Goal: Task Accomplishment & Management: Manage account settings

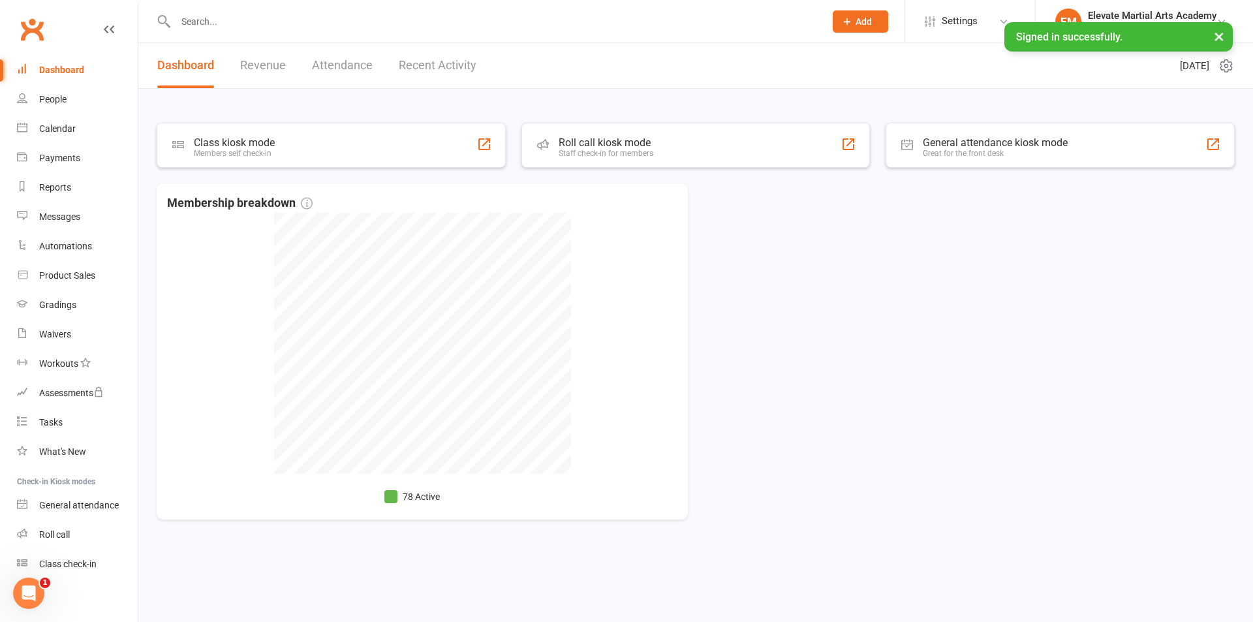
click at [427, 60] on link "Recent Activity" at bounding box center [438, 65] width 78 height 45
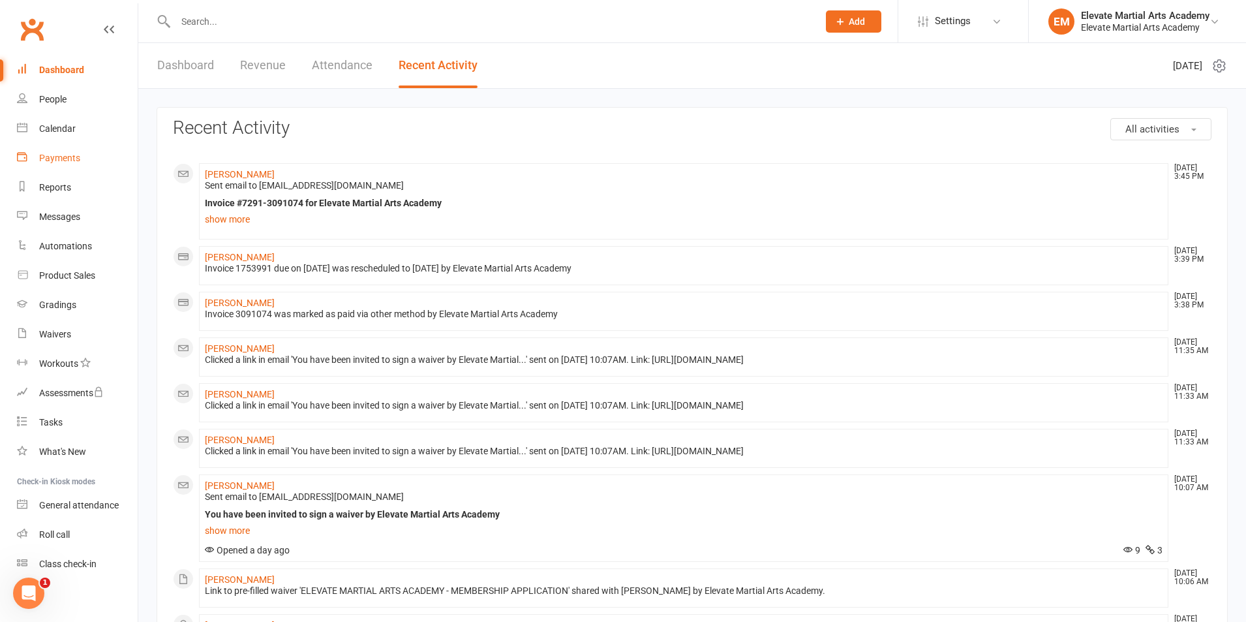
click at [60, 157] on div "Payments" at bounding box center [59, 158] width 41 height 10
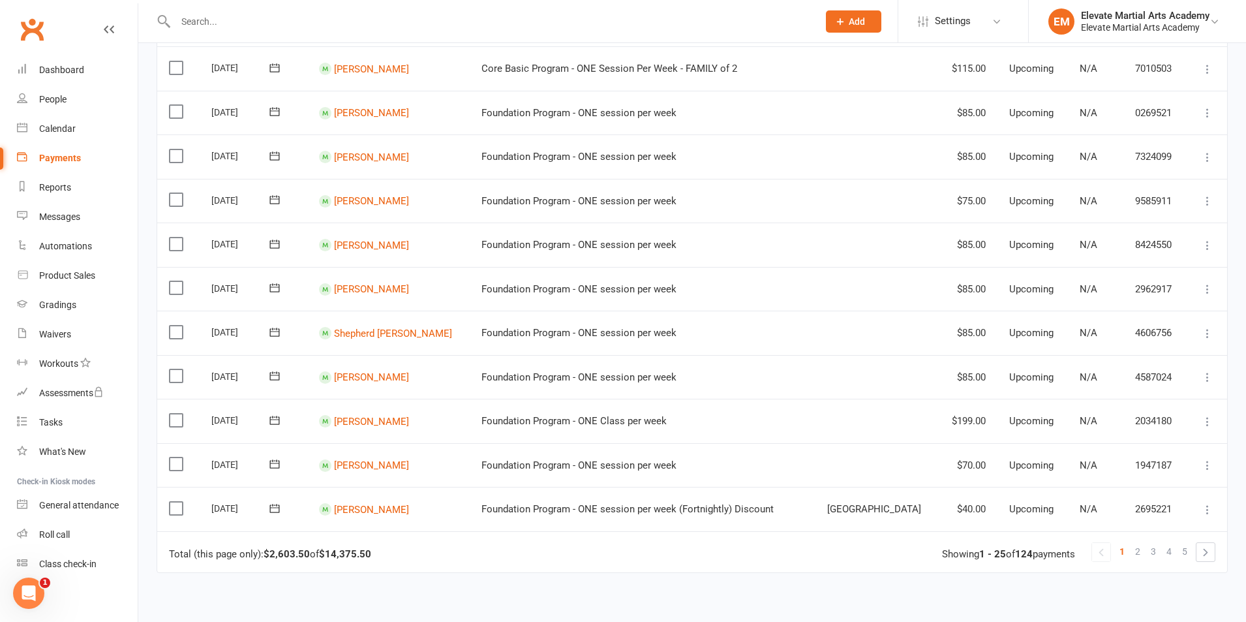
scroll to position [913, 0]
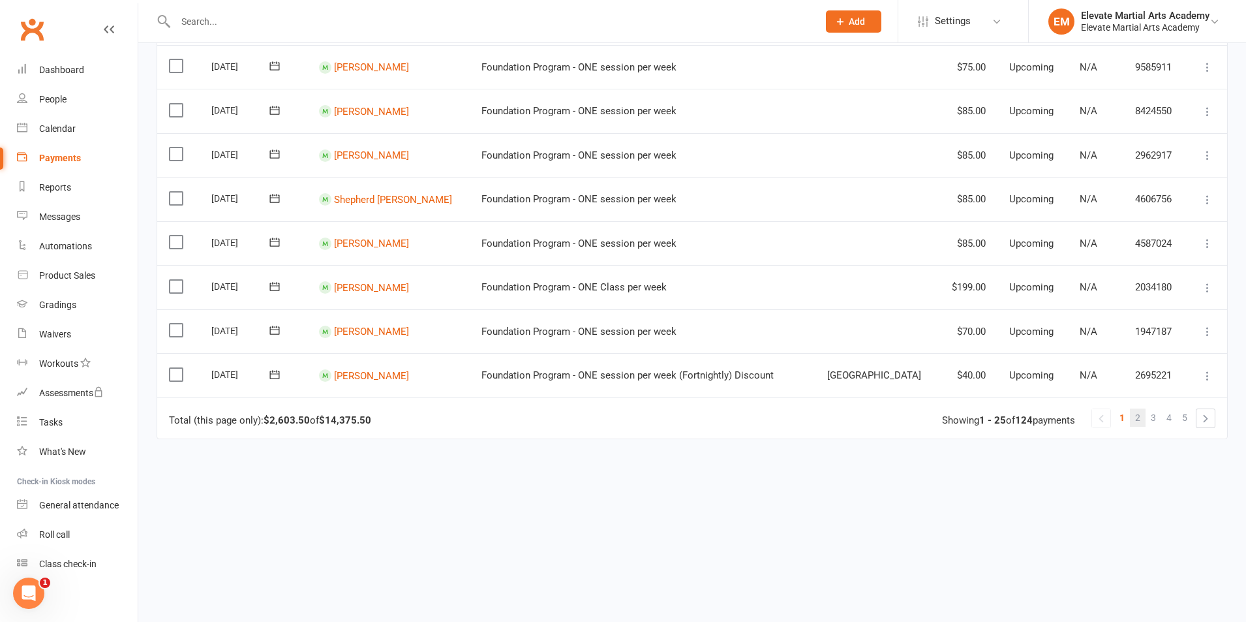
click at [1135, 418] on link "2" at bounding box center [1138, 417] width 16 height 18
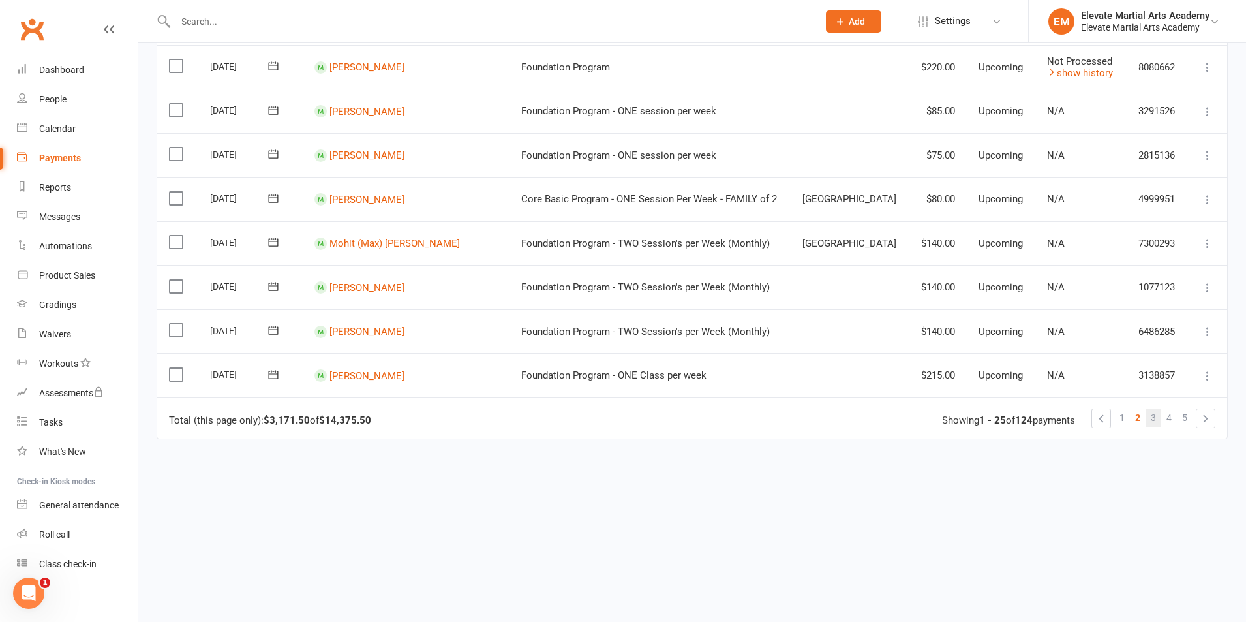
click at [1157, 416] on link "3" at bounding box center [1154, 417] width 16 height 18
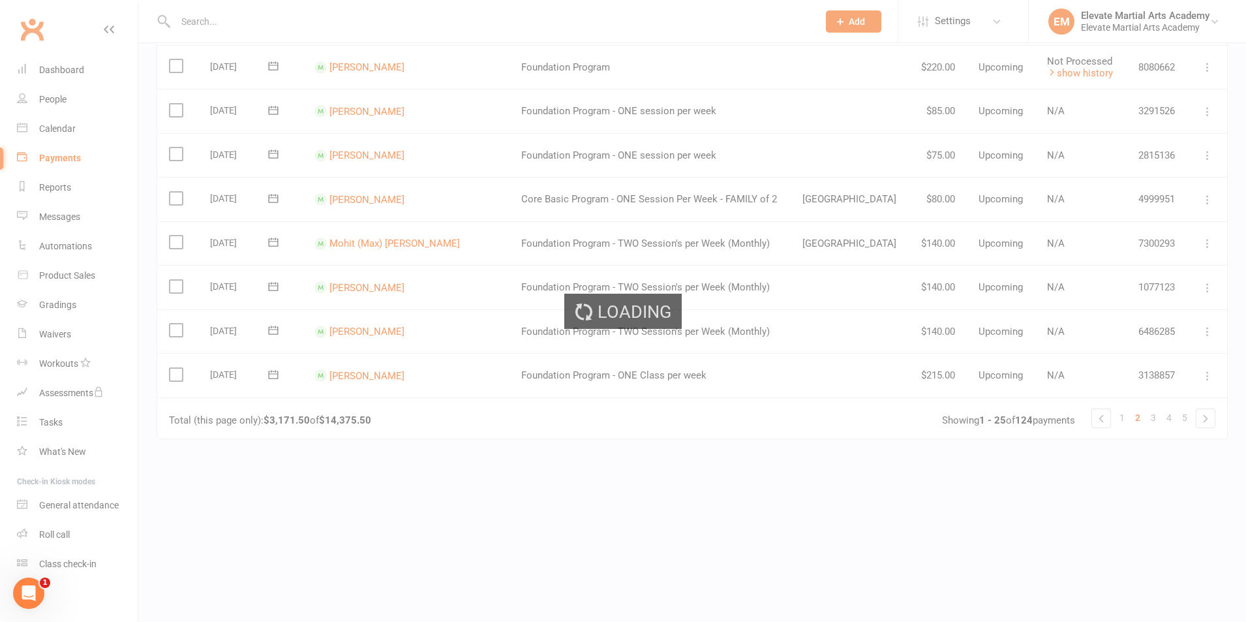
scroll to position [0, 0]
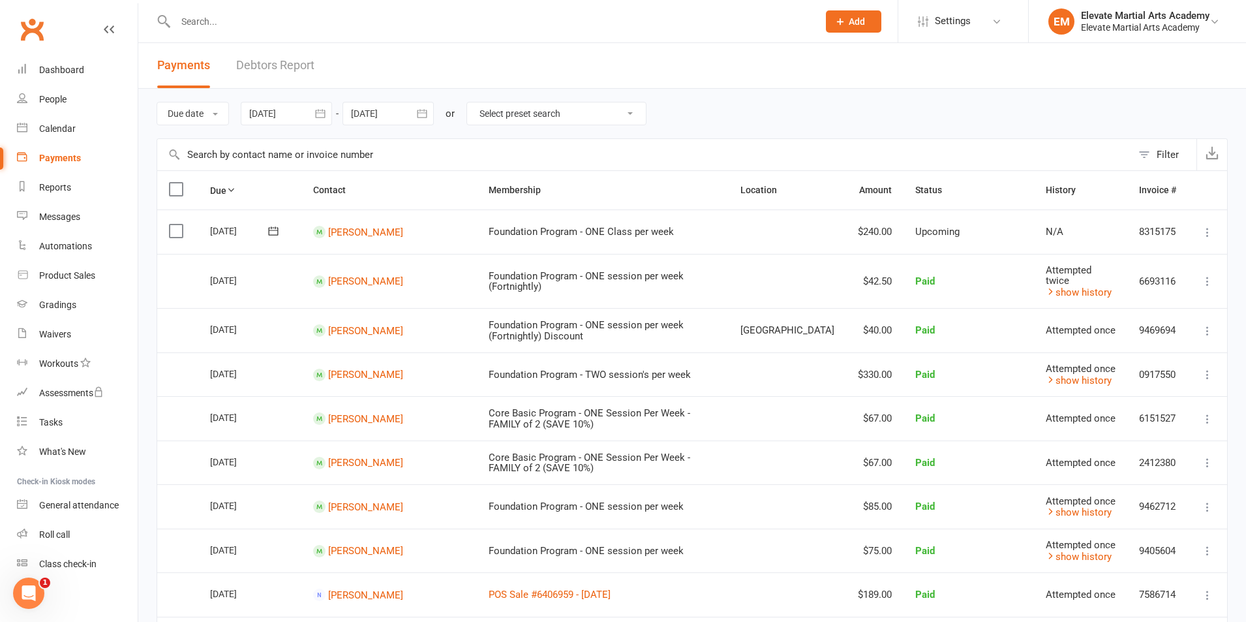
click at [271, 235] on icon at bounding box center [274, 230] width 10 height 8
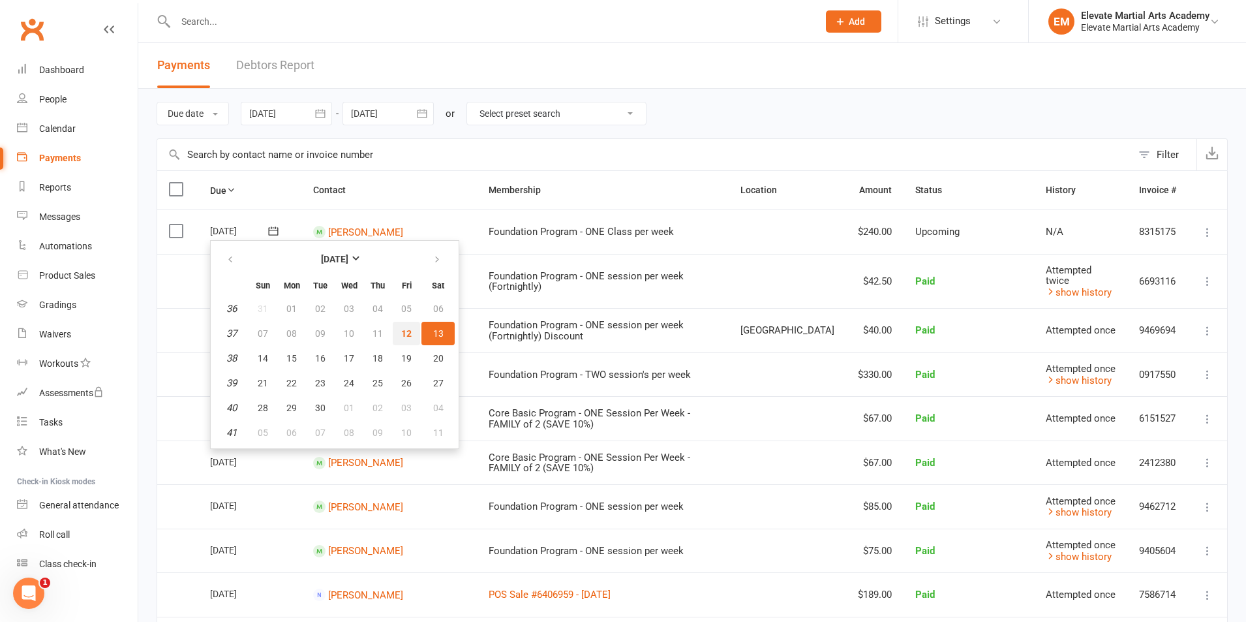
click at [402, 332] on span "12" at bounding box center [406, 333] width 10 height 10
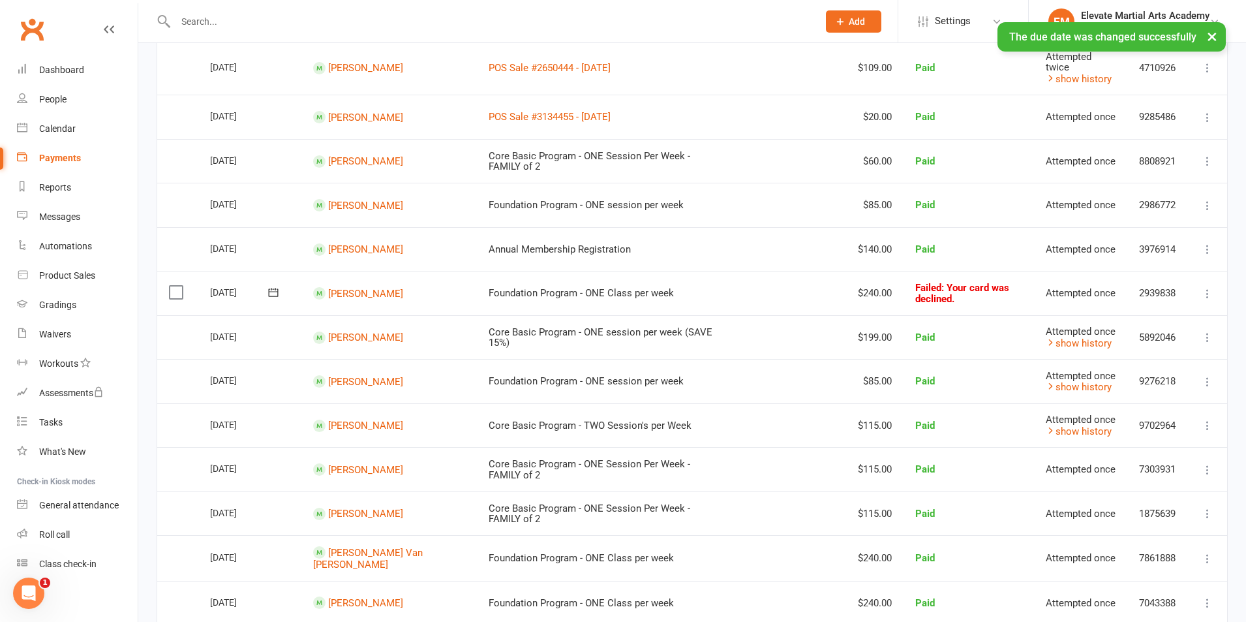
scroll to position [913, 0]
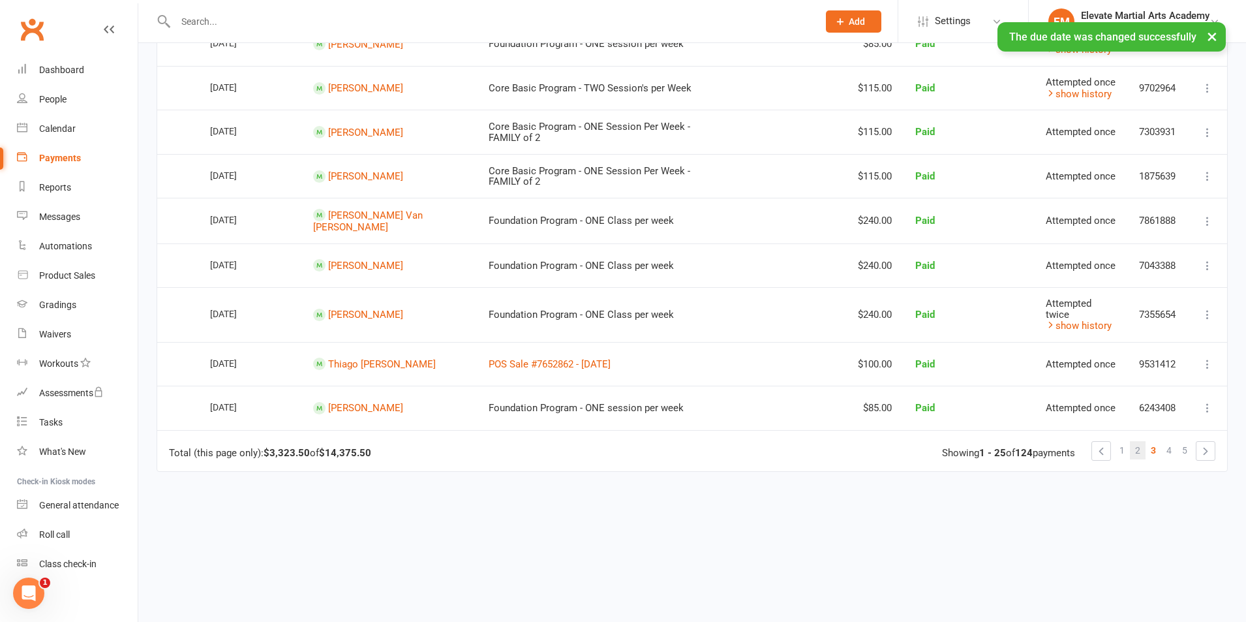
click at [1139, 450] on span "2" at bounding box center [1137, 450] width 5 height 18
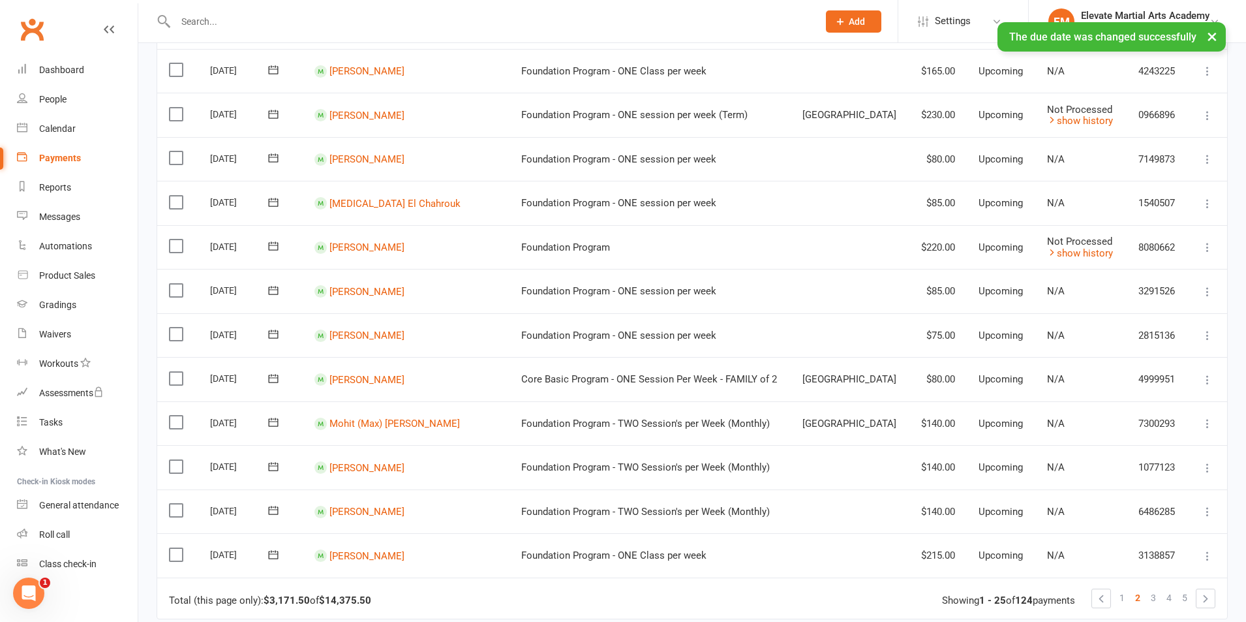
scroll to position [761, 0]
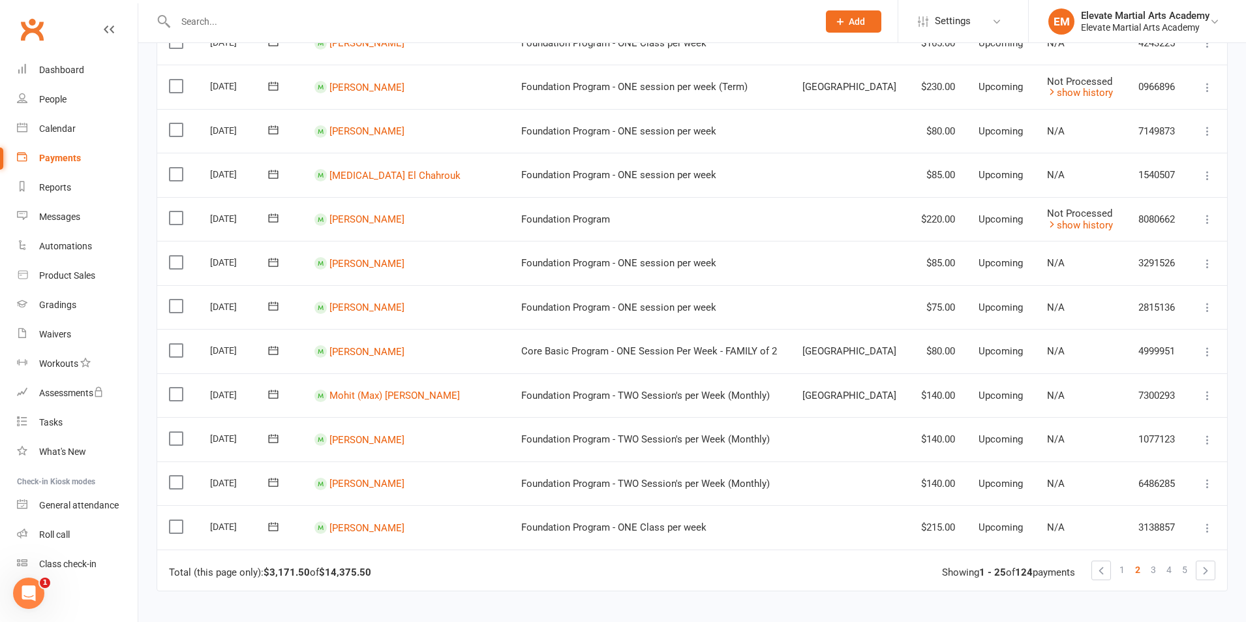
click at [276, 527] on icon at bounding box center [273, 526] width 13 height 13
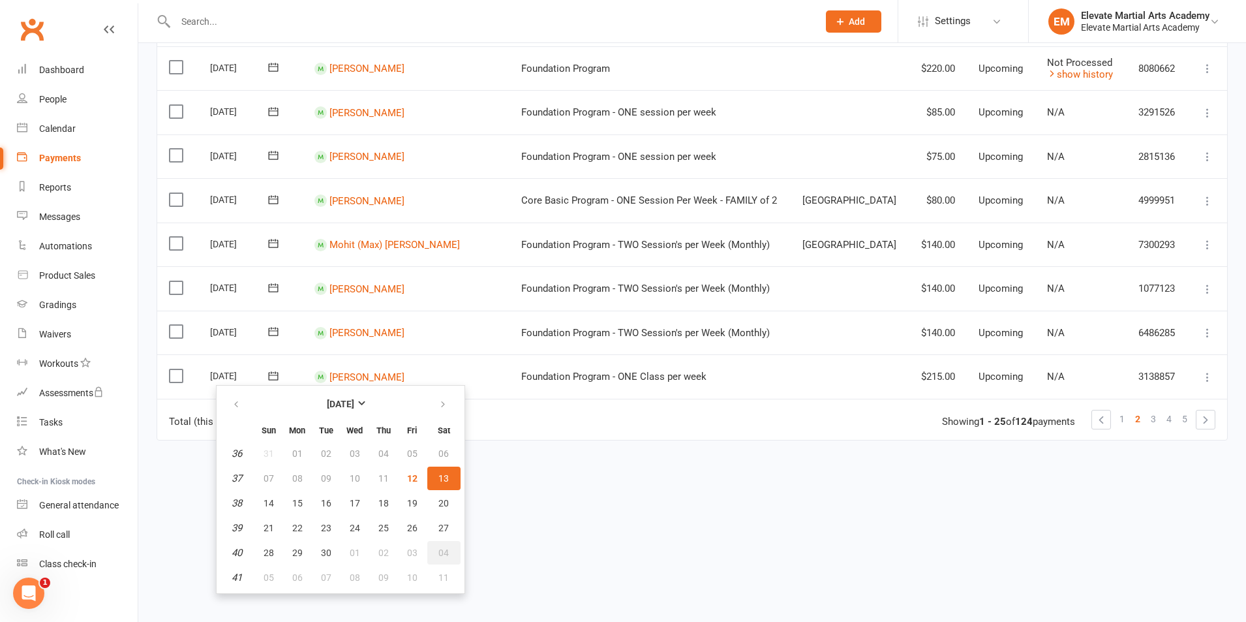
scroll to position [913, 0]
click at [409, 479] on span "12" at bounding box center [412, 477] width 10 height 10
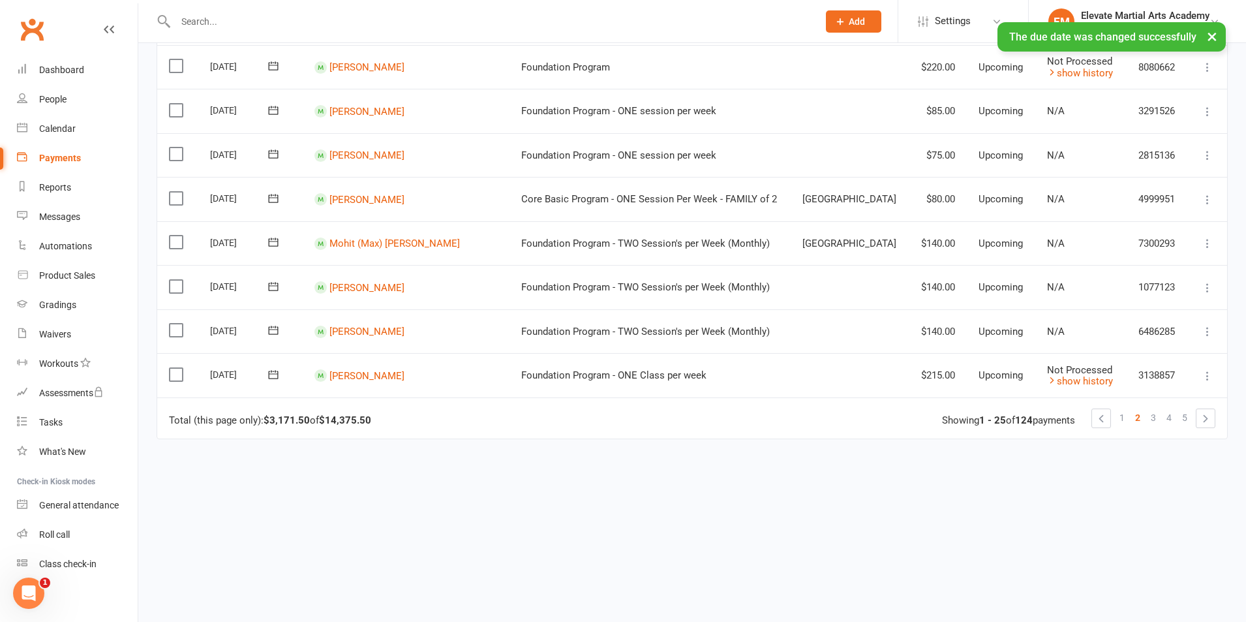
click at [276, 324] on icon at bounding box center [273, 330] width 13 height 13
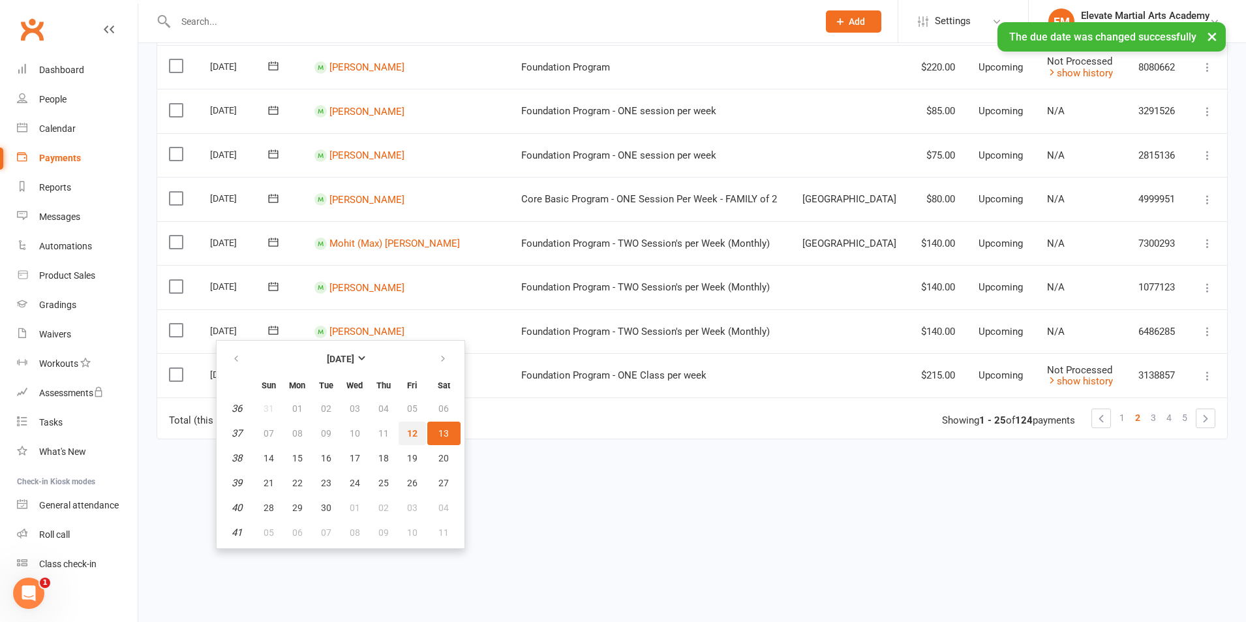
click at [410, 431] on span "12" at bounding box center [412, 433] width 10 height 10
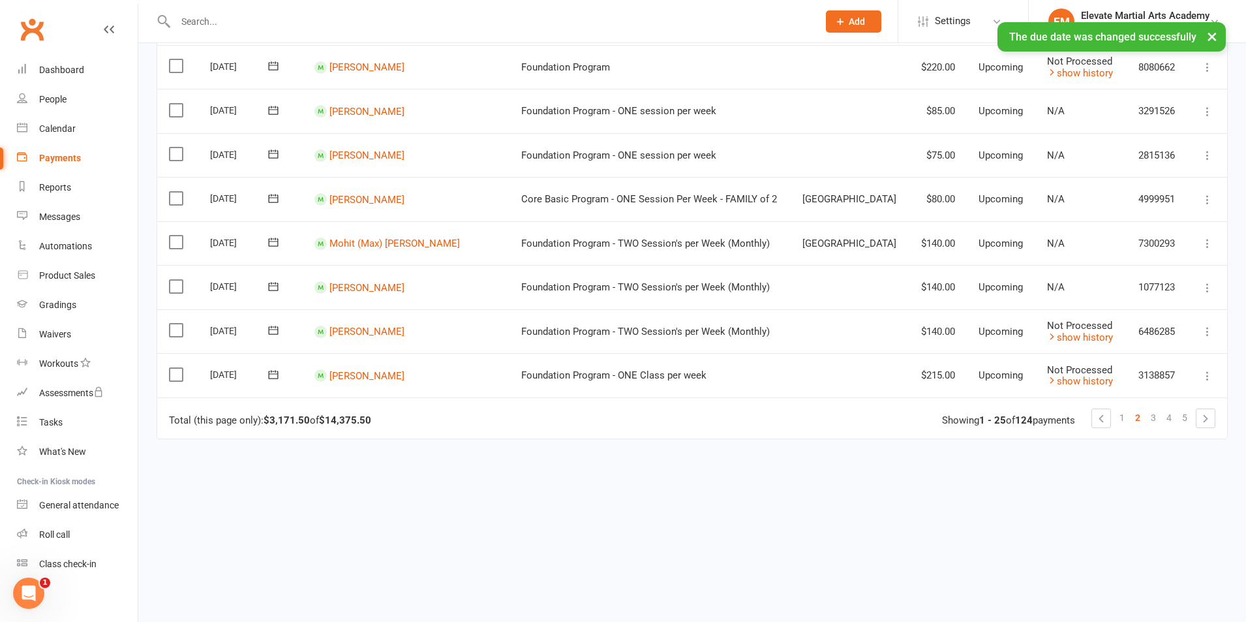
click at [280, 286] on icon at bounding box center [273, 286] width 13 height 13
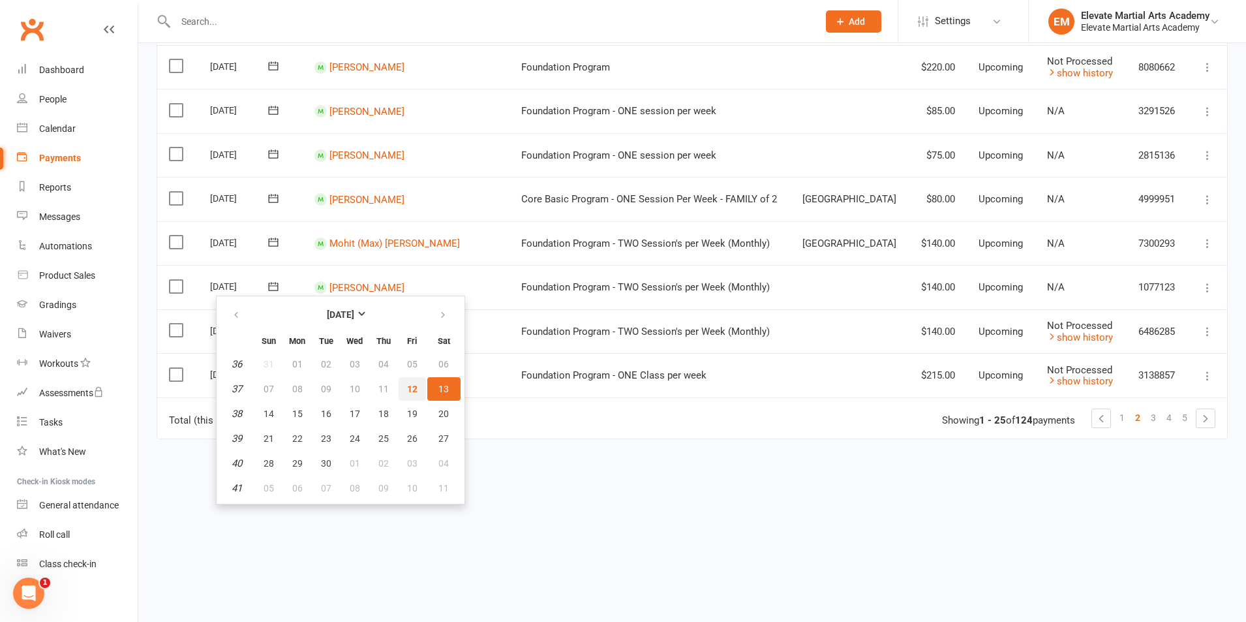
click at [407, 388] on span "12" at bounding box center [412, 389] width 10 height 10
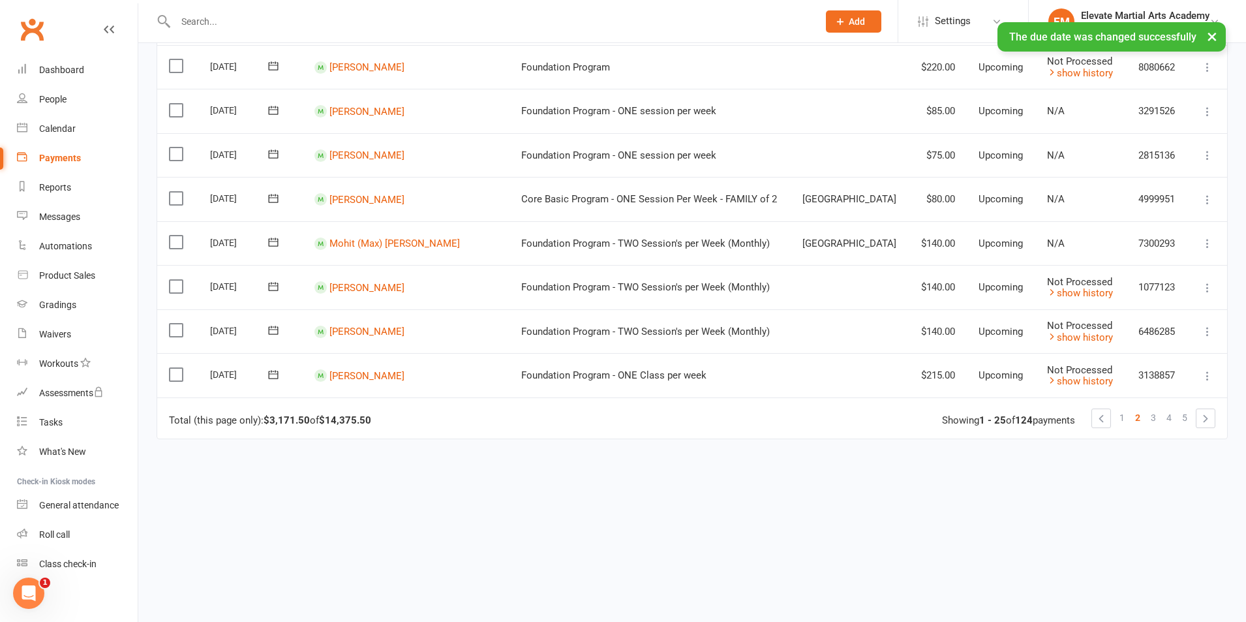
click at [286, 241] on button at bounding box center [273, 243] width 26 height 14
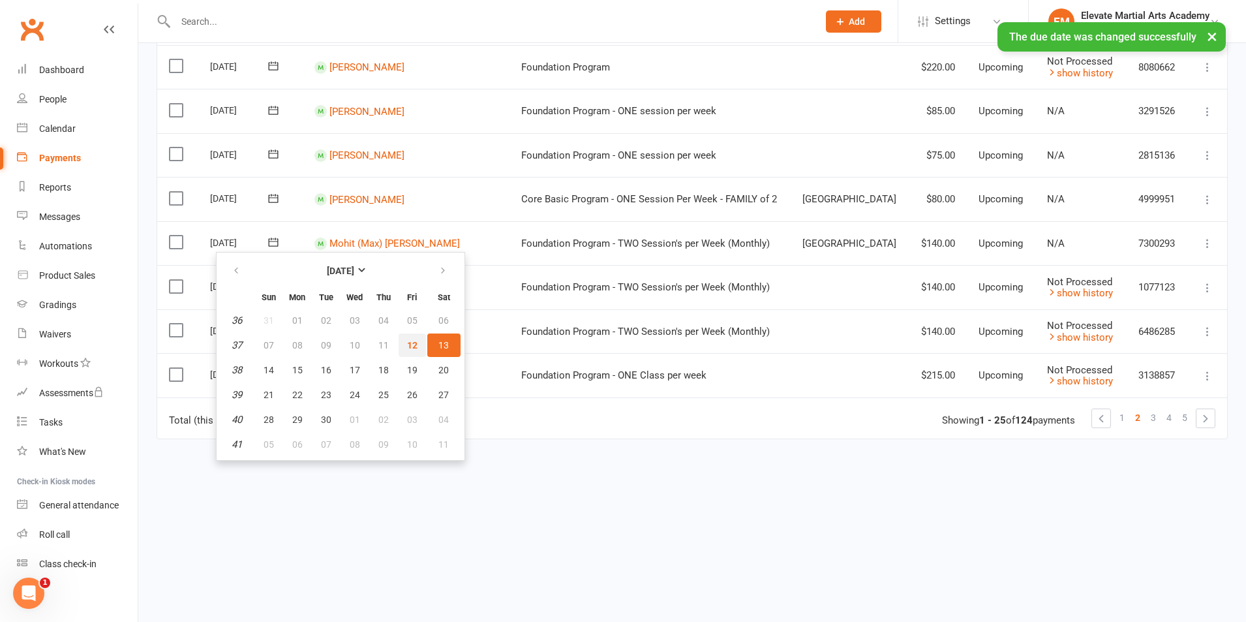
click at [405, 344] on button "12" at bounding box center [412, 344] width 27 height 23
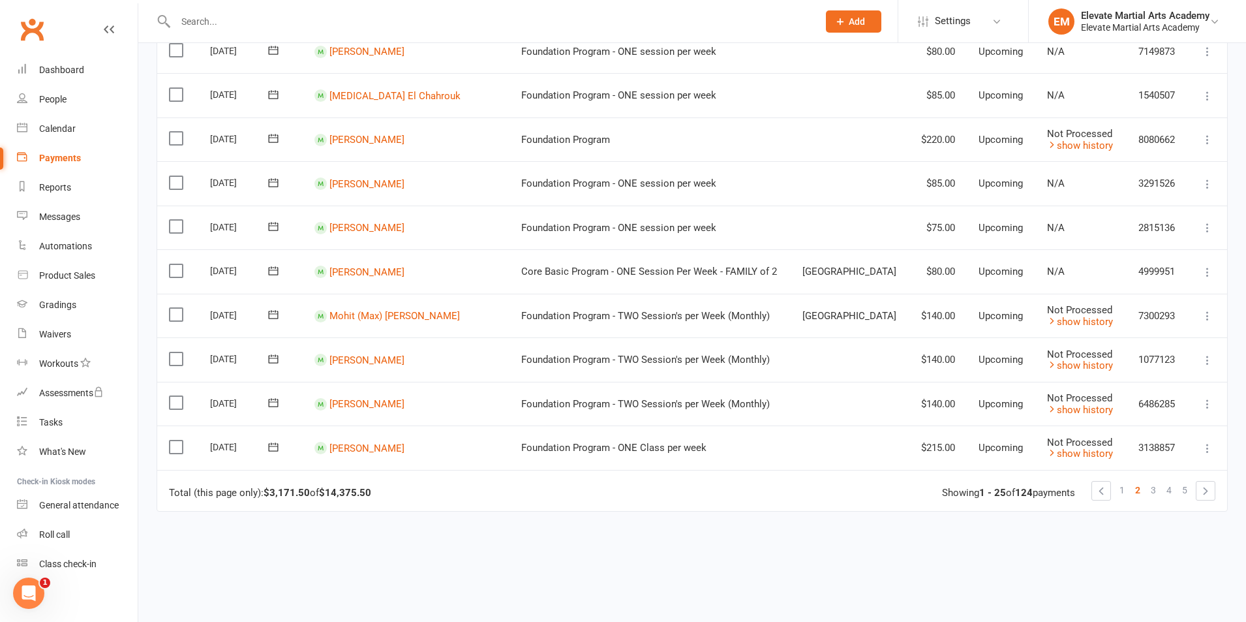
scroll to position [918, 0]
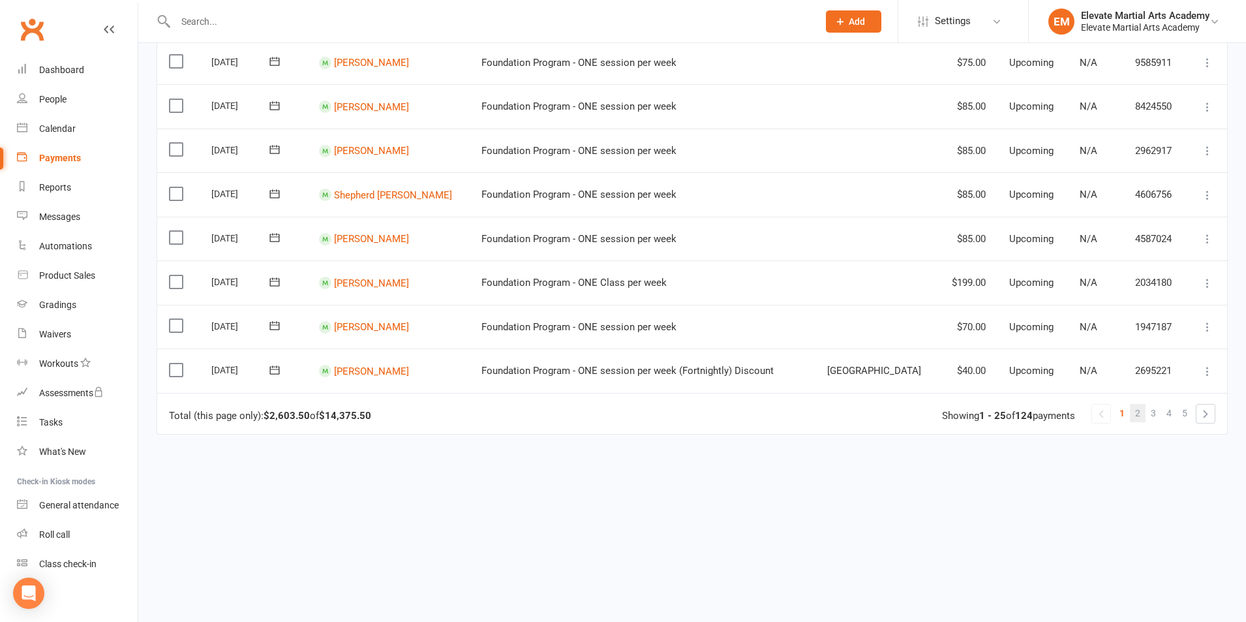
click at [1137, 411] on span "2" at bounding box center [1137, 413] width 5 height 18
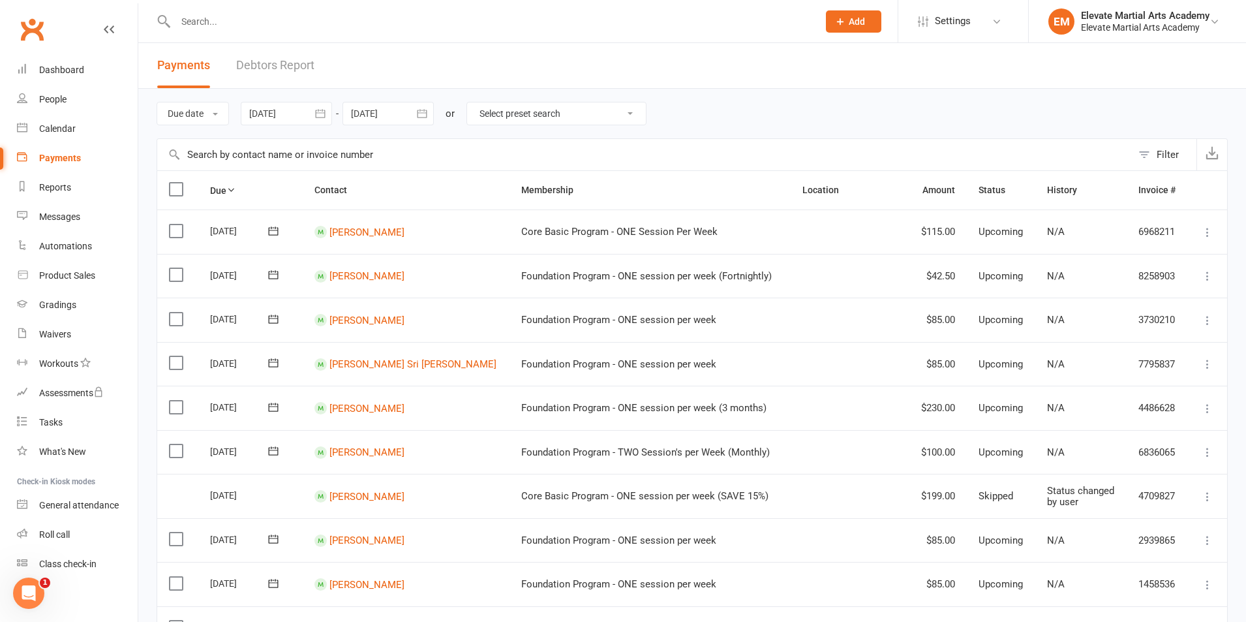
click at [324, 114] on icon "button" at bounding box center [320, 113] width 13 height 13
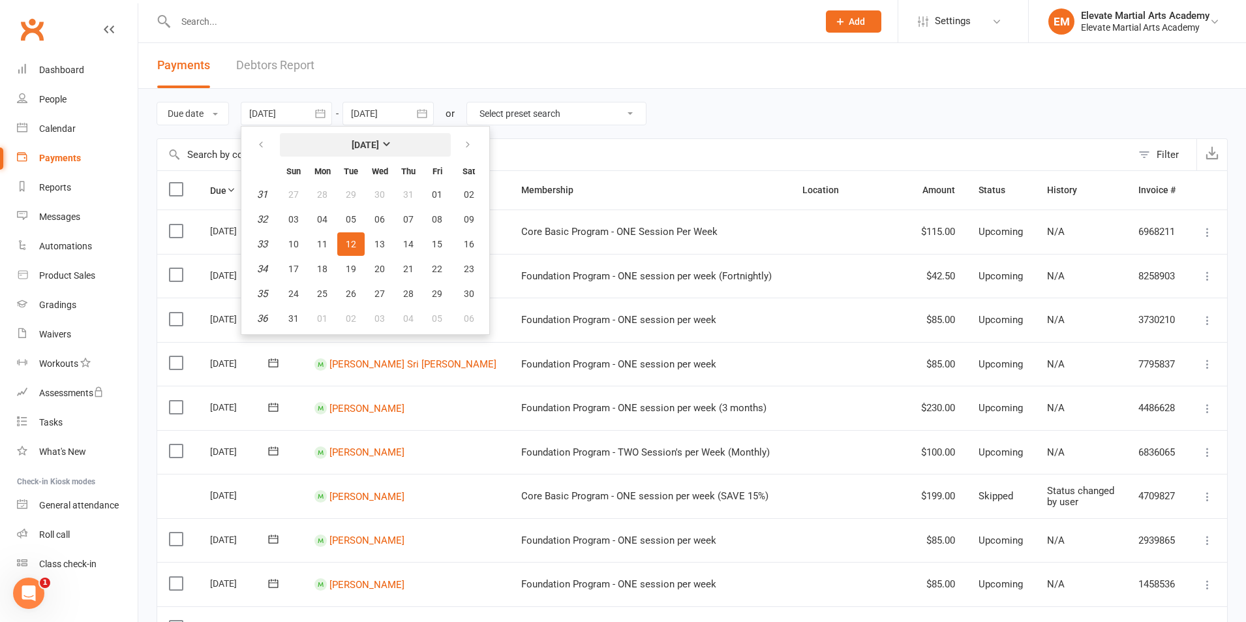
click at [379, 144] on strong "[DATE]" at bounding box center [365, 145] width 27 height 10
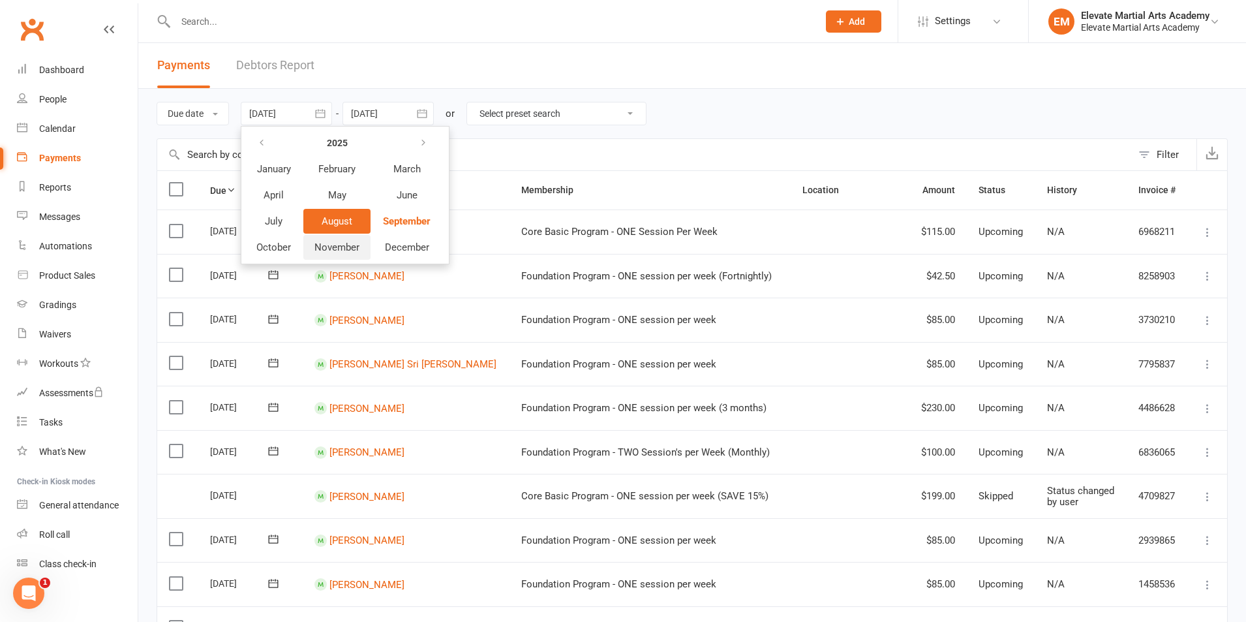
click at [330, 249] on span "November" at bounding box center [336, 247] width 45 height 12
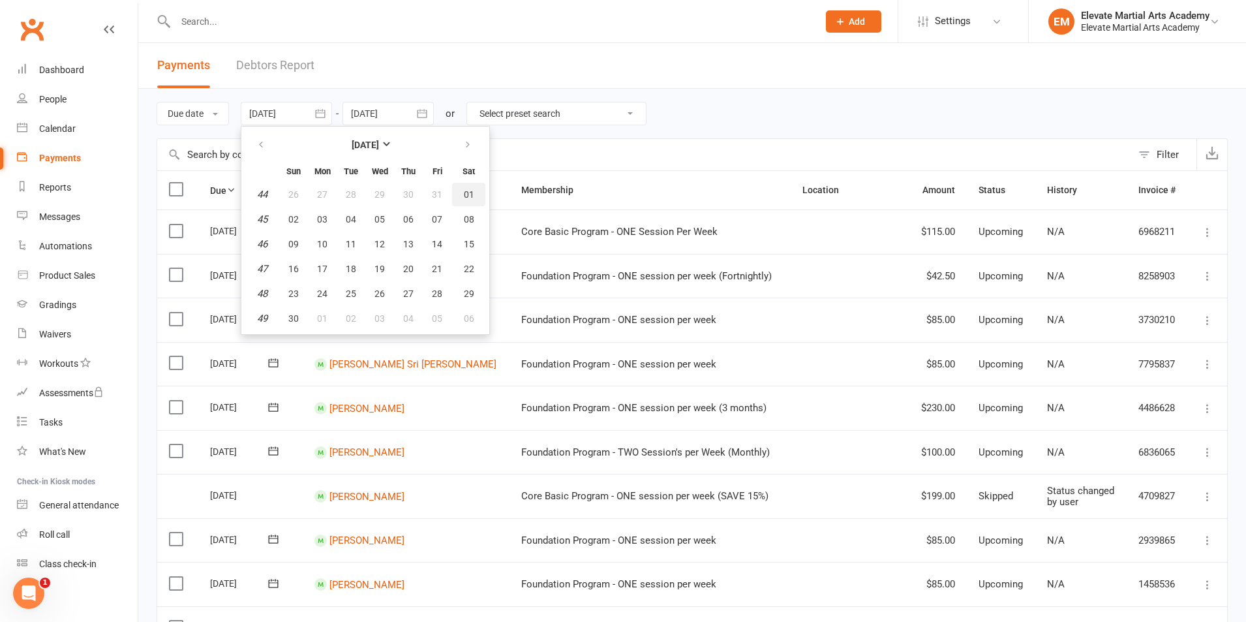
click at [468, 194] on span "01" at bounding box center [469, 194] width 10 height 10
type input "01 Nov 2025"
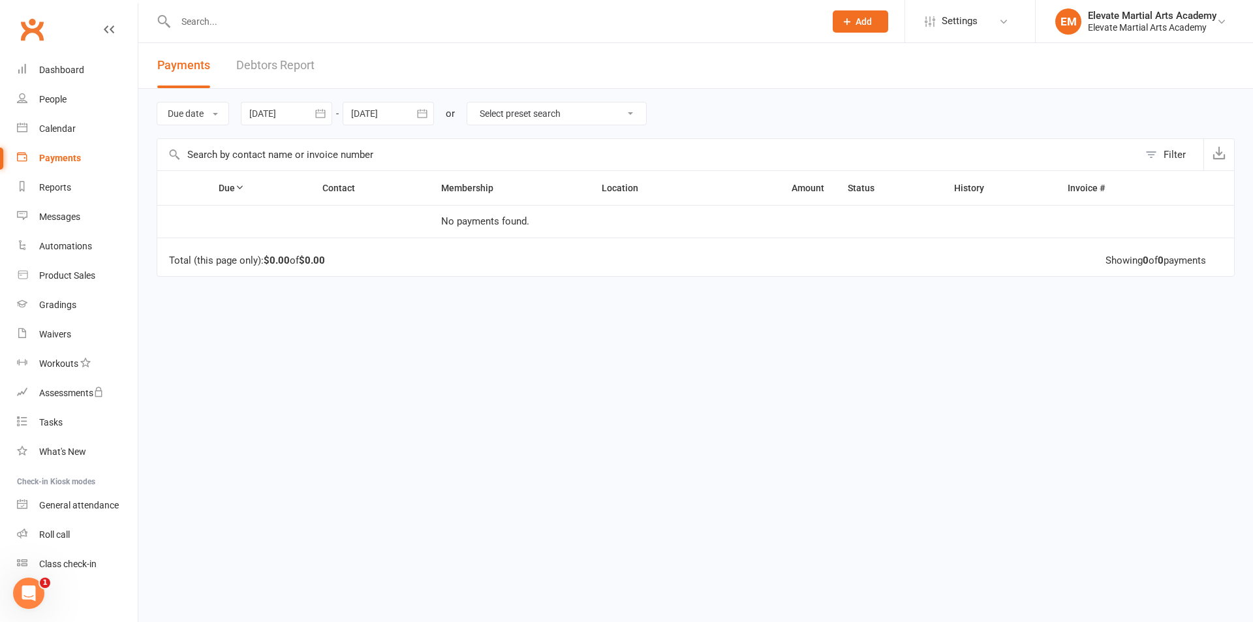
click at [420, 112] on icon "button" at bounding box center [422, 113] width 10 height 8
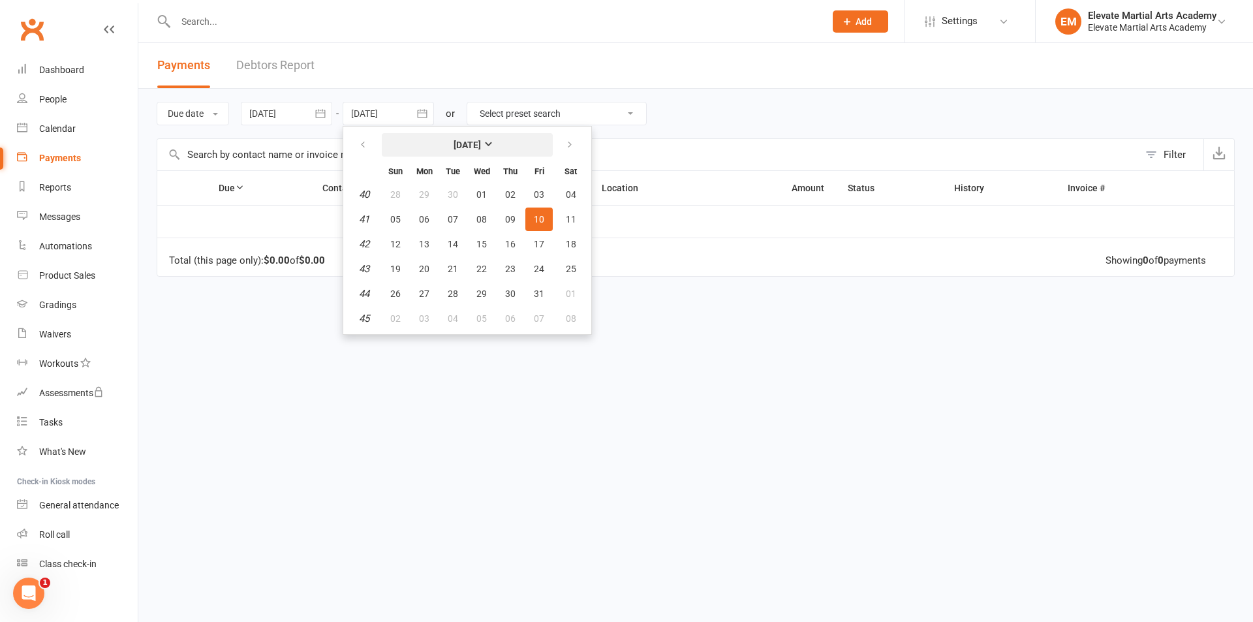
click at [481, 144] on strong "[DATE]" at bounding box center [466, 145] width 27 height 10
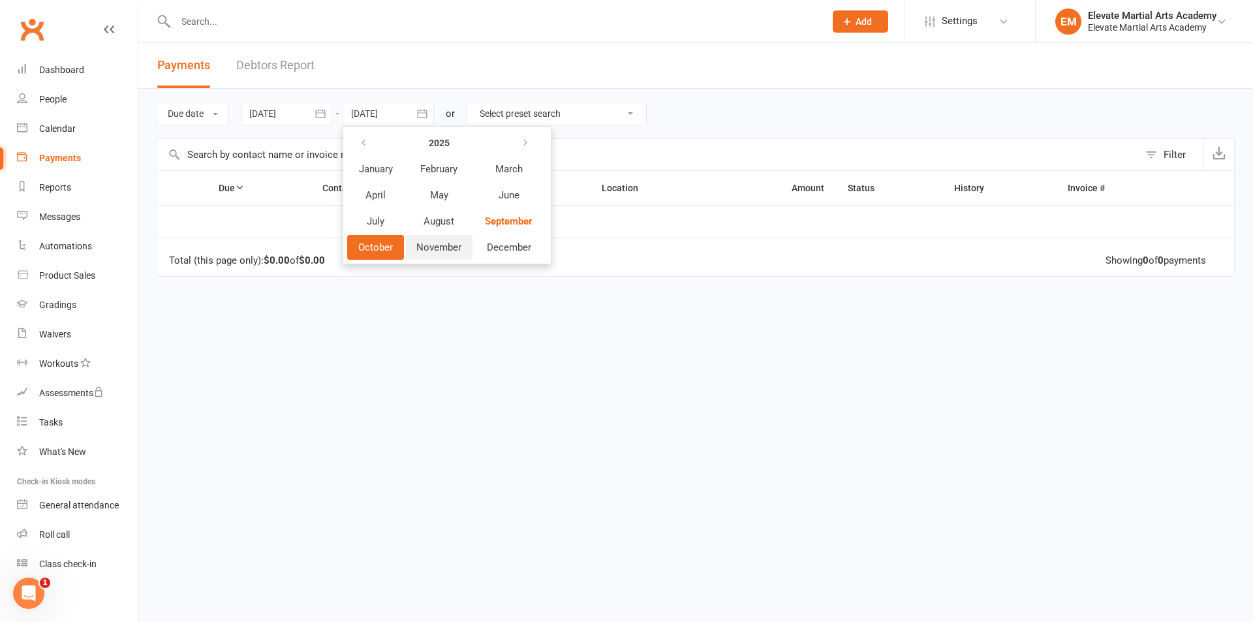
click at [429, 247] on span "November" at bounding box center [438, 247] width 45 height 12
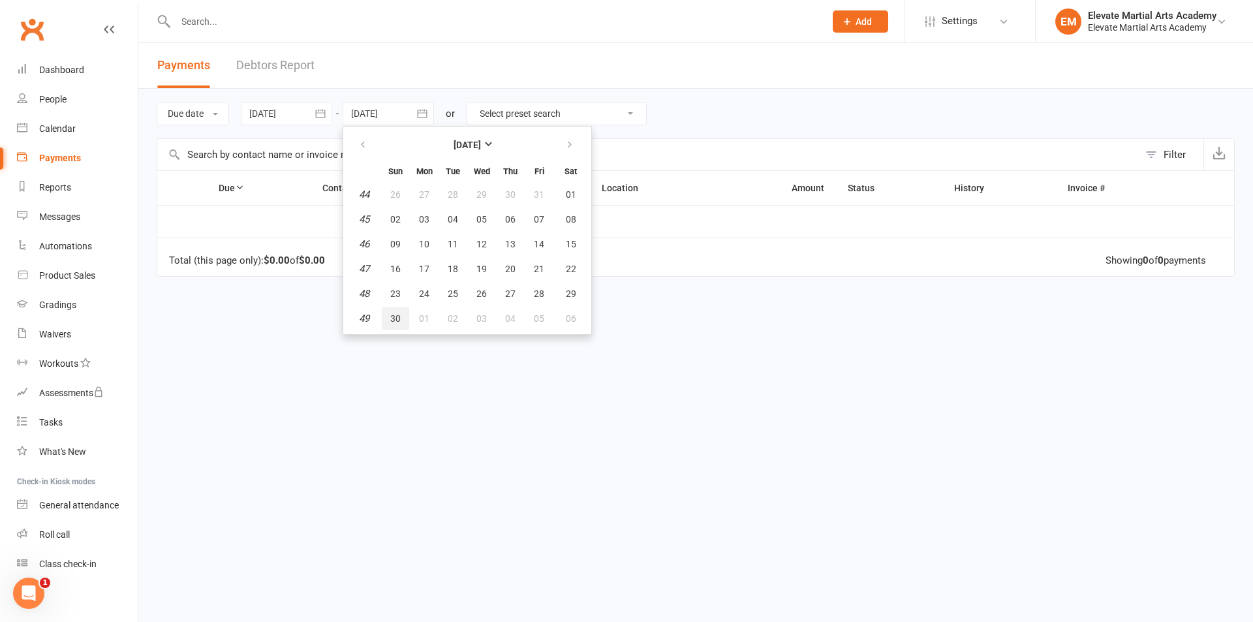
click at [397, 316] on span "30" at bounding box center [395, 318] width 10 height 10
type input "30 Nov 2025"
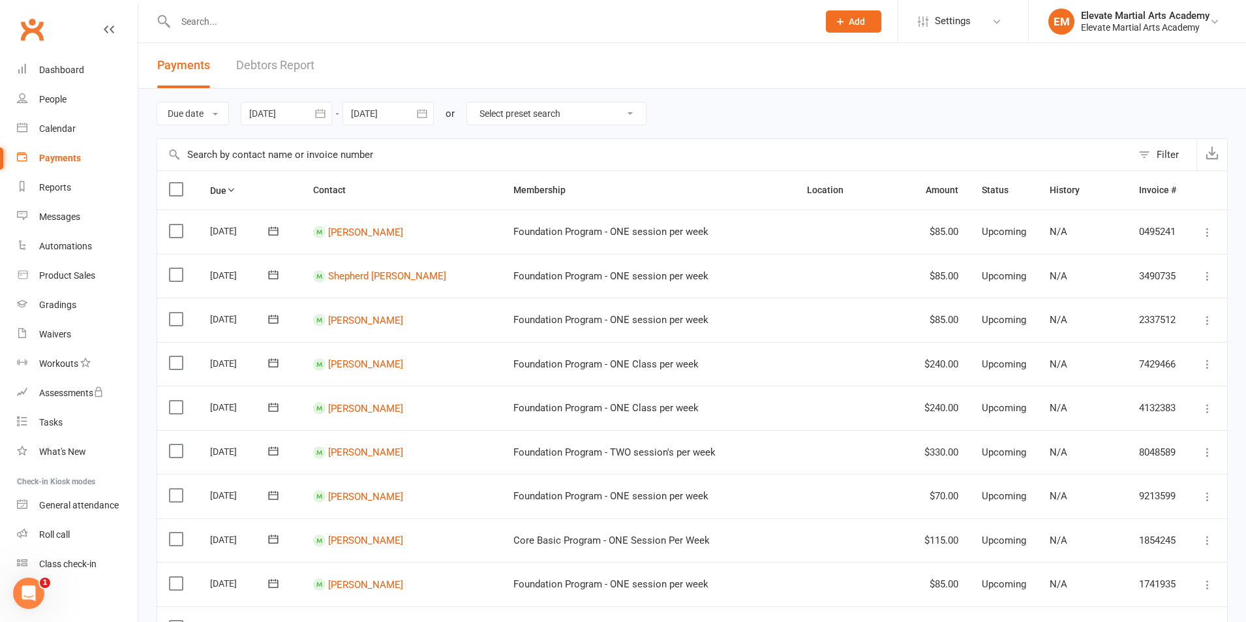
click at [320, 114] on icon "button" at bounding box center [320, 113] width 13 height 13
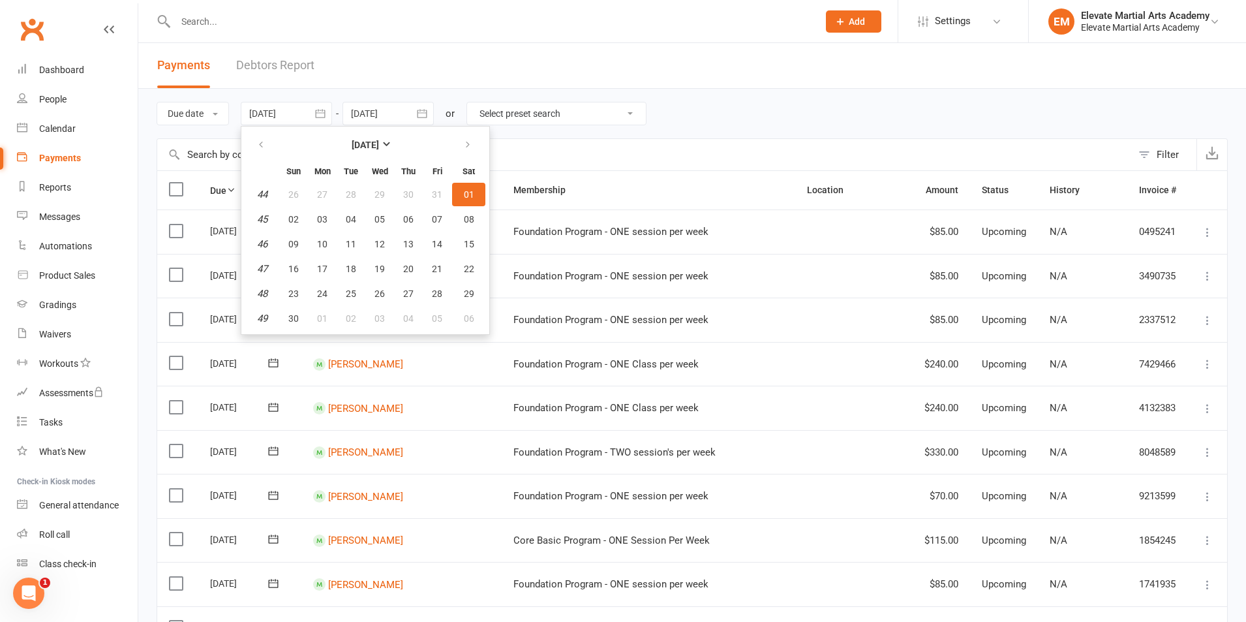
click at [394, 20] on input "text" at bounding box center [490, 21] width 637 height 18
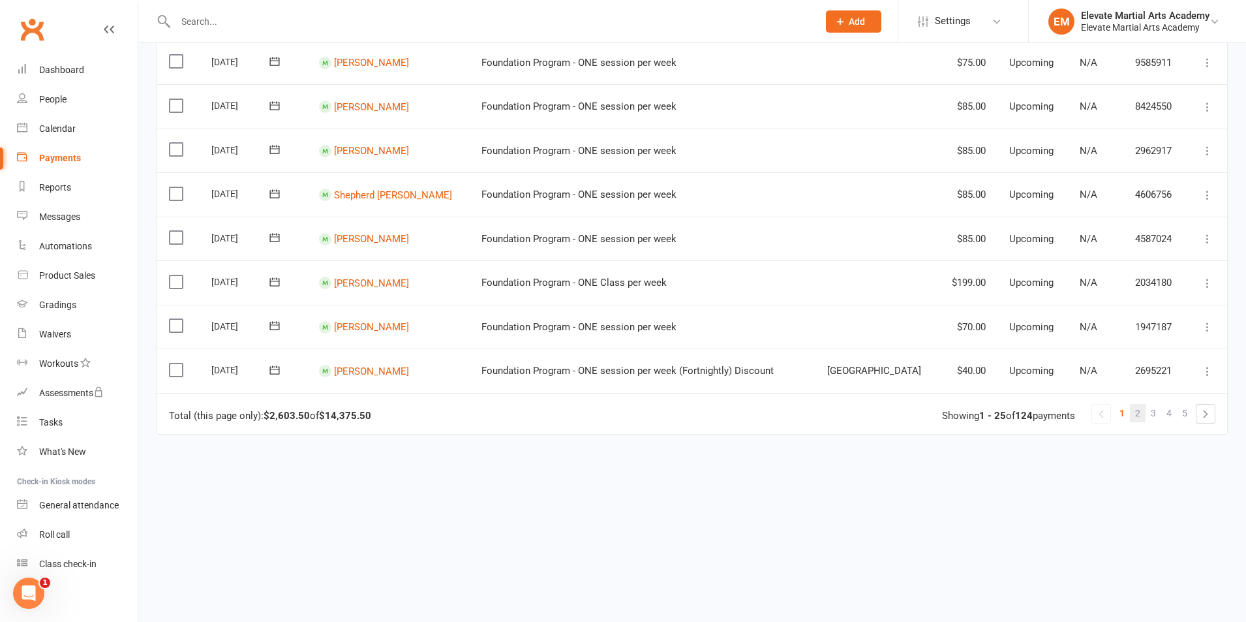
click at [1136, 414] on span "2" at bounding box center [1137, 413] width 5 height 18
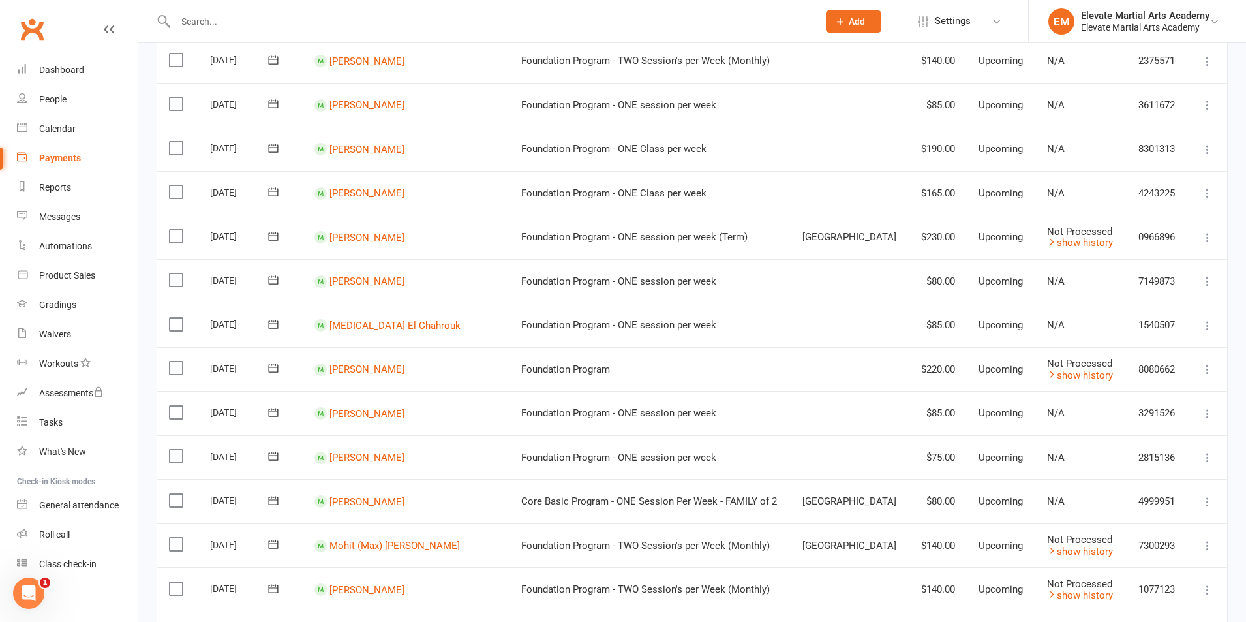
scroll to position [609, 0]
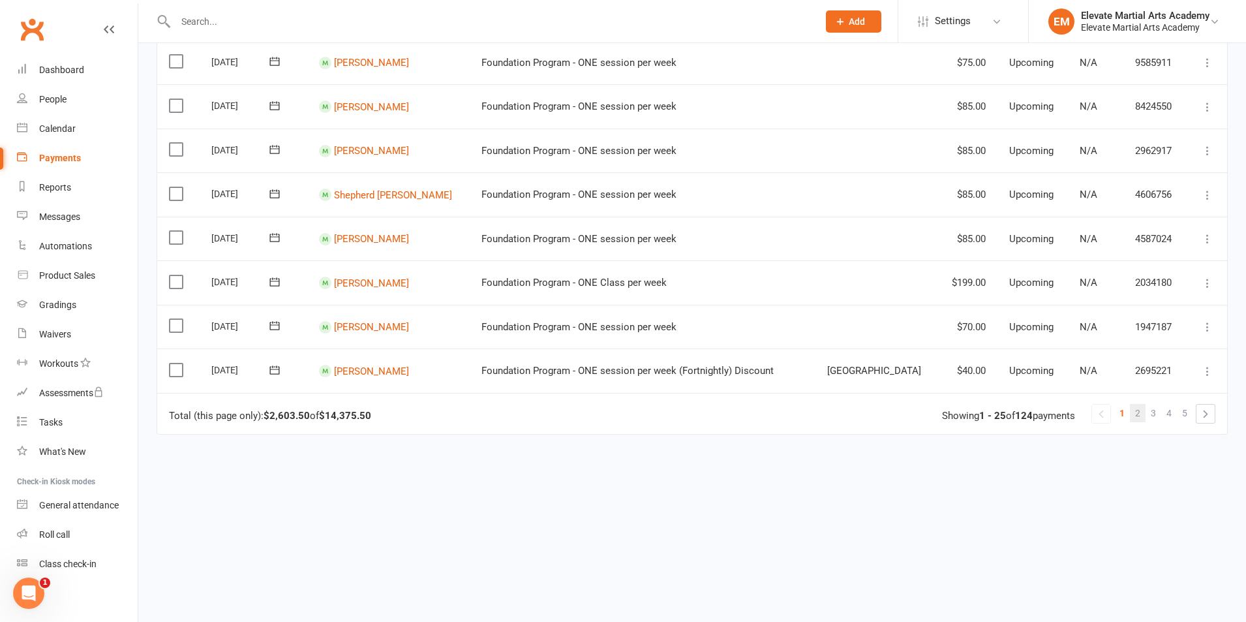
click at [1141, 412] on link "2" at bounding box center [1138, 413] width 16 height 18
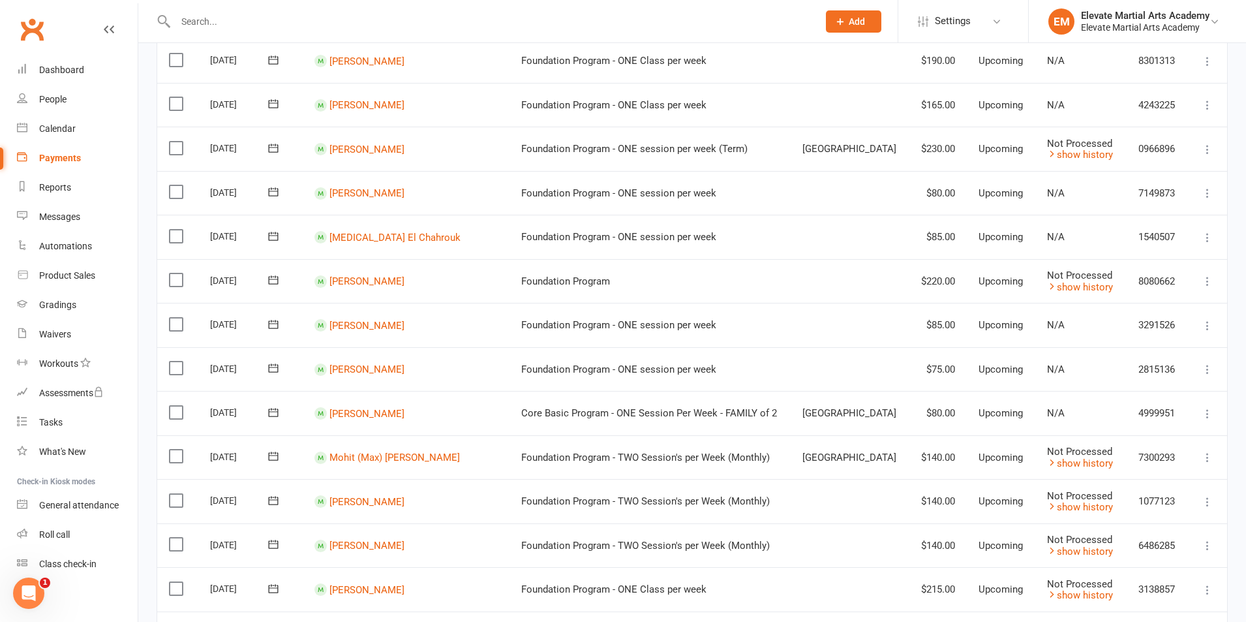
scroll to position [913, 0]
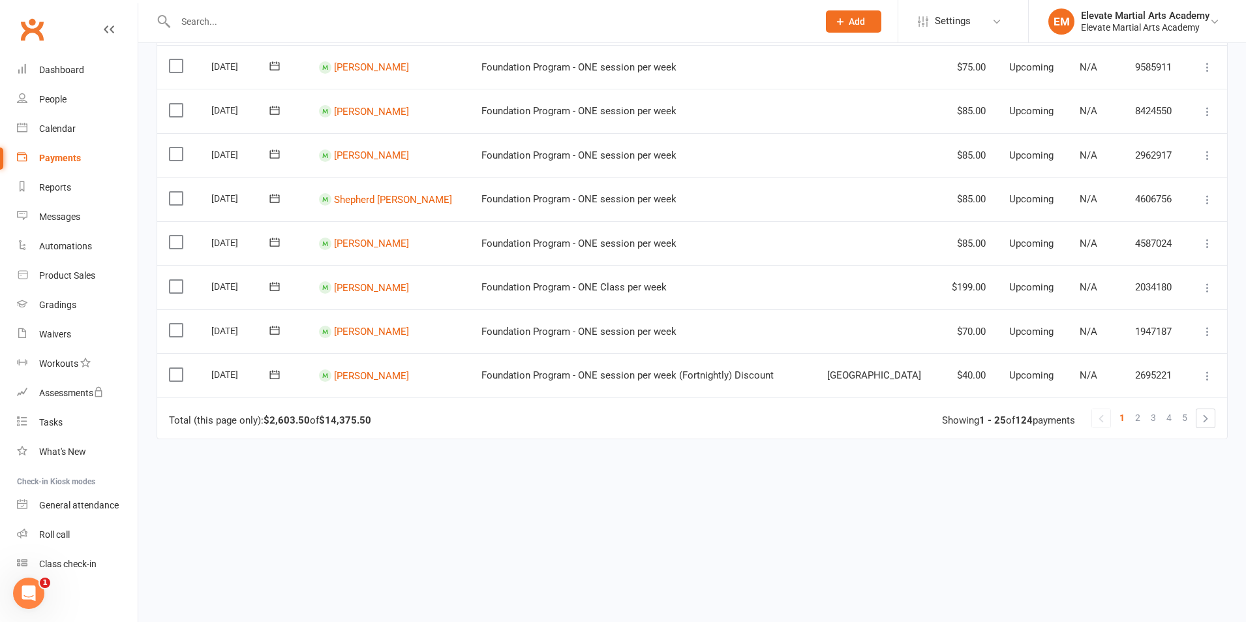
click at [1129, 423] on link "1" at bounding box center [1122, 417] width 16 height 18
click at [1137, 420] on span "2" at bounding box center [1137, 417] width 5 height 18
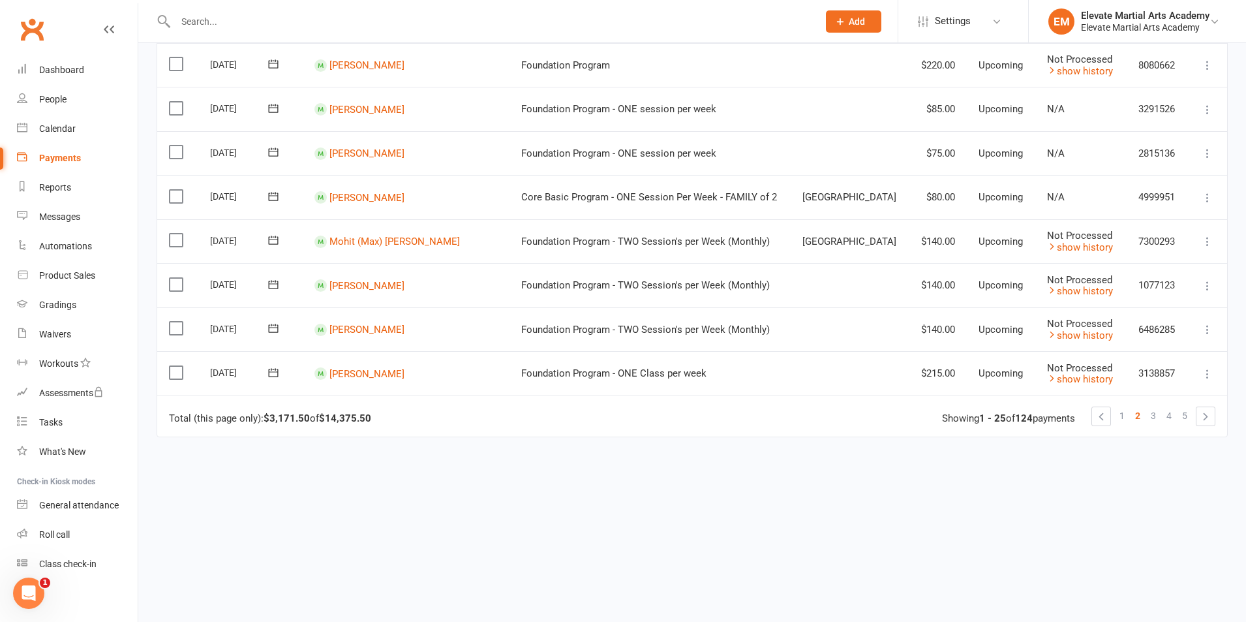
scroll to position [918, 0]
